Goal: Find contact information: Find contact information

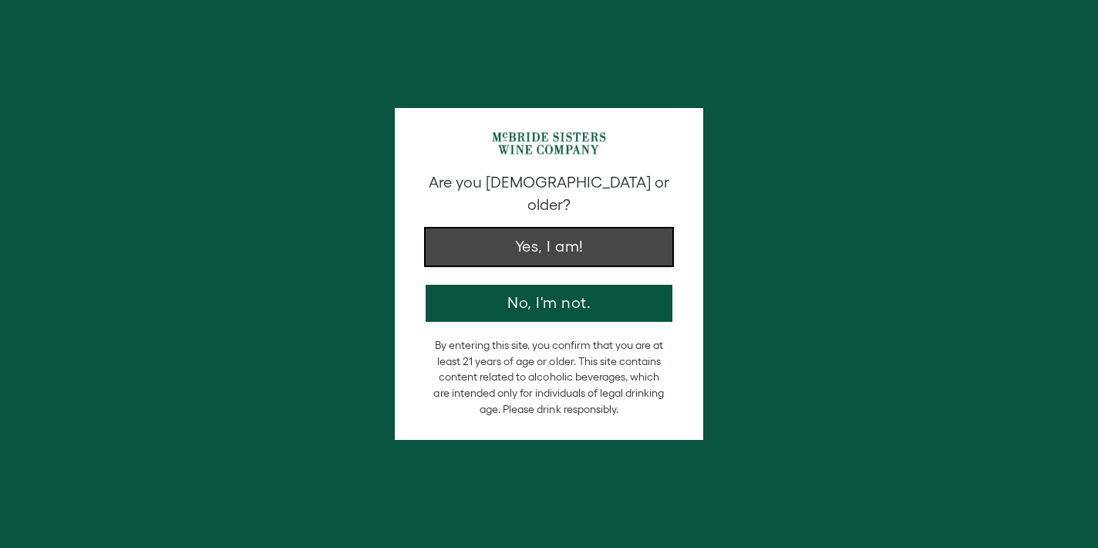
click at [525, 232] on button "Yes, I am!" at bounding box center [549, 246] width 247 height 37
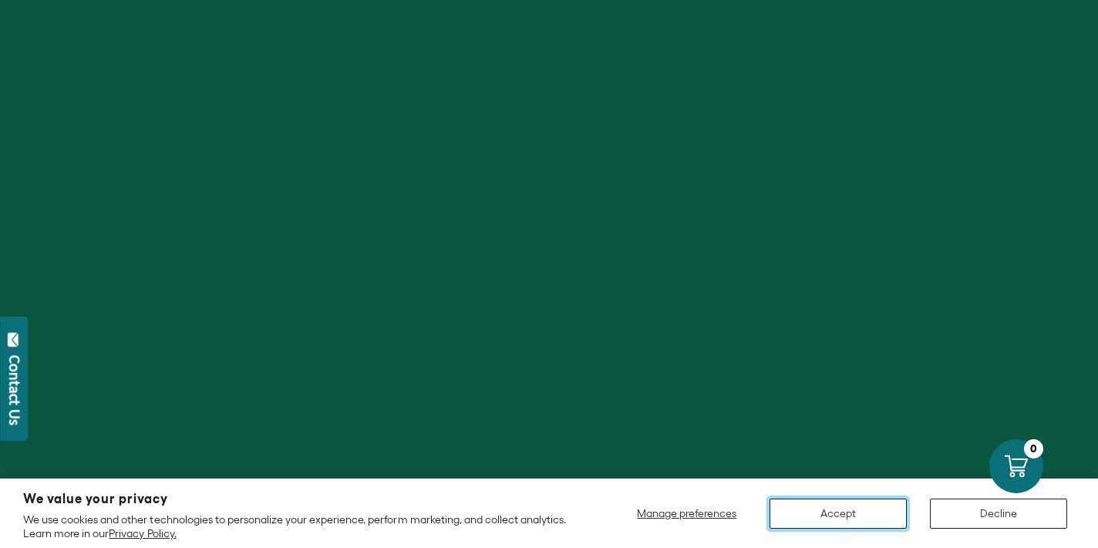
click at [899, 507] on button "Accept" at bounding box center [838, 513] width 137 height 30
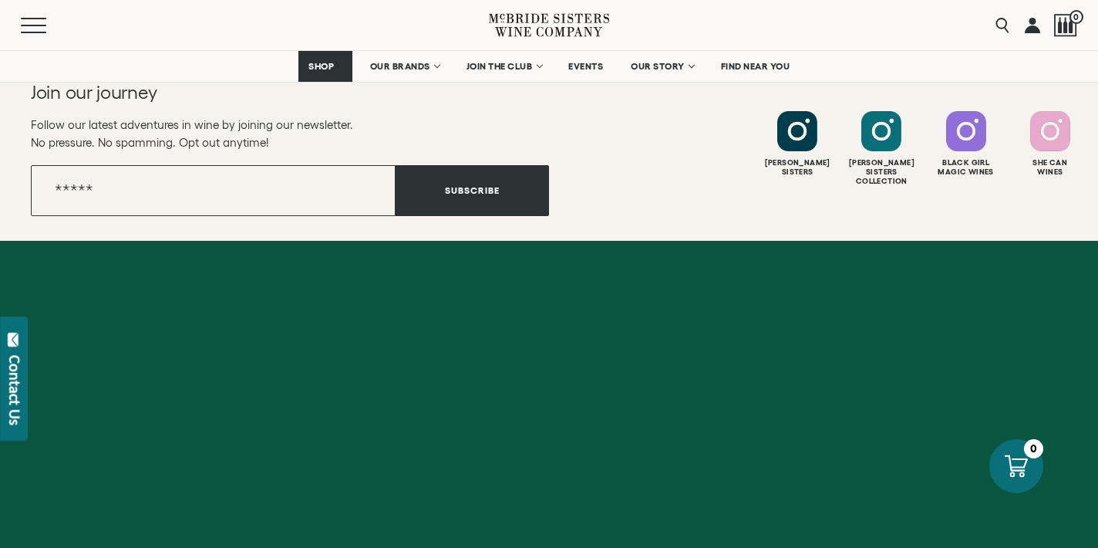
scroll to position [5827, 0]
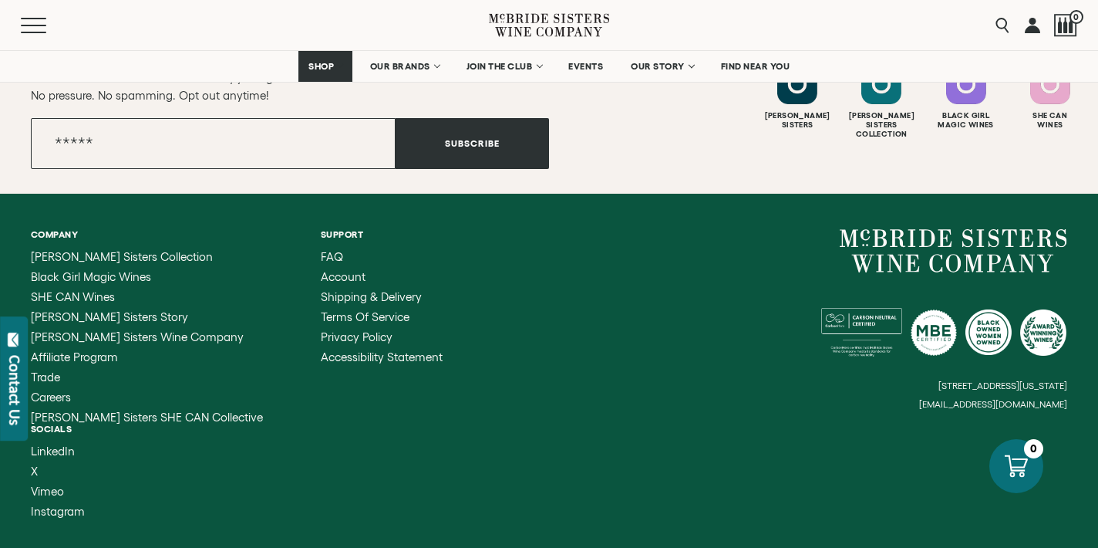
click at [19, 376] on div "Contact Us" at bounding box center [14, 390] width 15 height 70
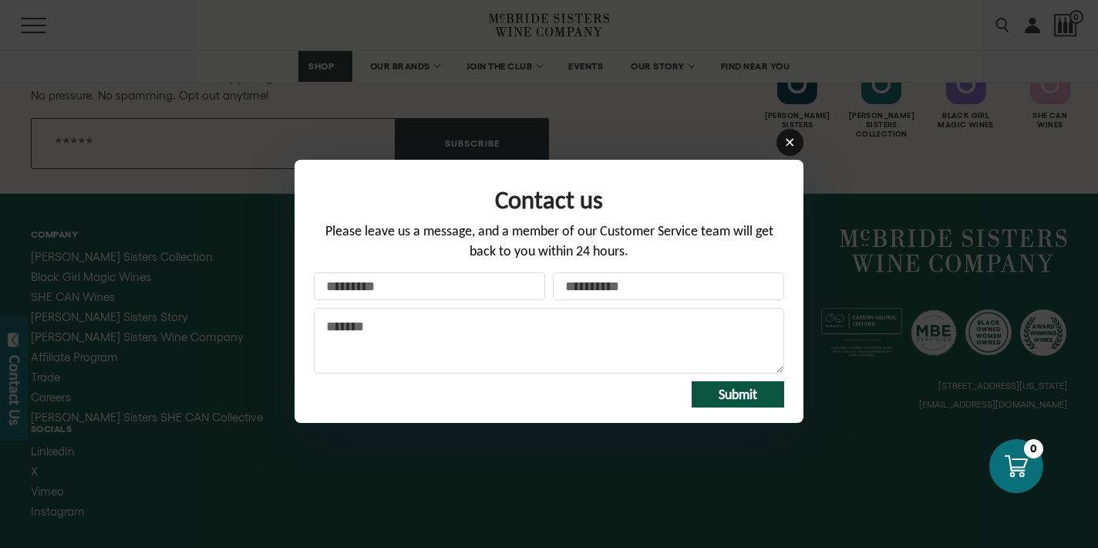
click at [785, 143] on icon at bounding box center [790, 143] width 12 height 12
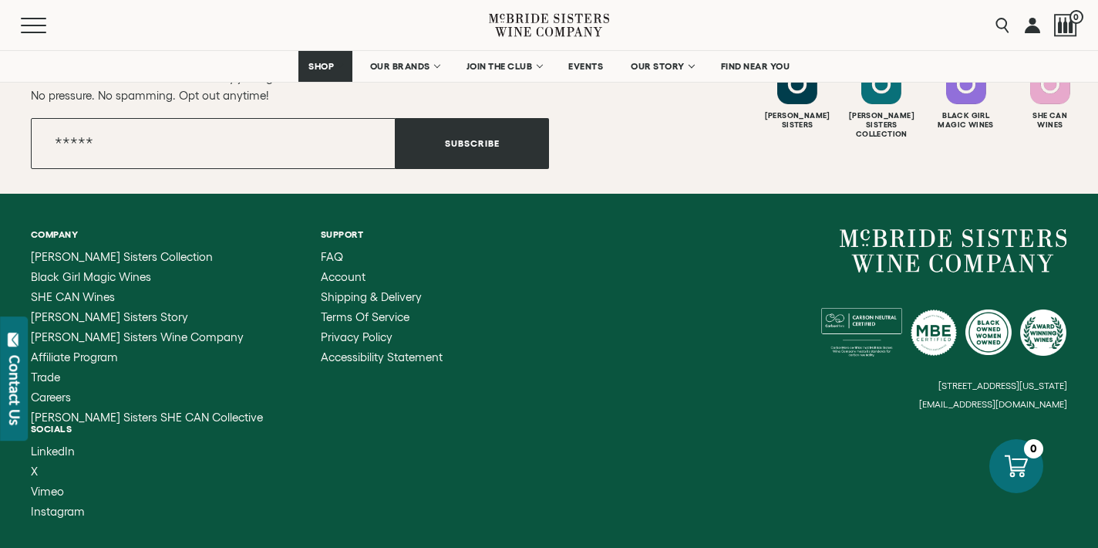
drag, startPoint x: 1086, startPoint y: 382, endPoint x: 851, endPoint y: 381, distance: 235.2
click at [851, 381] on div "Company [PERSON_NAME] Sisters Collection Black Girl Magic Wines SHE CAN Wines […" at bounding box center [549, 373] width 1098 height 359
click at [997, 399] on small "[EMAIL_ADDRESS][DOMAIN_NAME]" at bounding box center [993, 404] width 148 height 11
drag, startPoint x: 1066, startPoint y: 383, endPoint x: 925, endPoint y: 383, distance: 140.4
click at [925, 383] on div "[STREET_ADDRESS][US_STATE] [EMAIL_ADDRESS][DOMAIN_NAME]" at bounding box center [808, 319] width 518 height 180
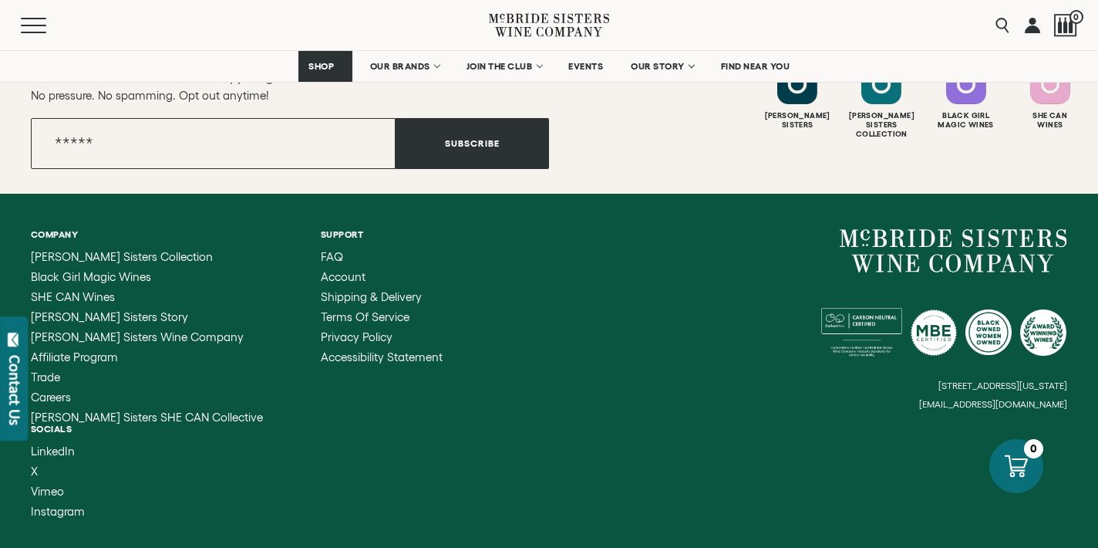
drag, startPoint x: 932, startPoint y: 384, endPoint x: 1030, endPoint y: 377, distance: 99.0
click at [1031, 399] on small "[EMAIL_ADDRESS][DOMAIN_NAME]" at bounding box center [993, 404] width 148 height 11
click at [1030, 399] on small "[EMAIL_ADDRESS][DOMAIN_NAME]" at bounding box center [993, 404] width 148 height 11
